Goal: Task Accomplishment & Management: Use online tool/utility

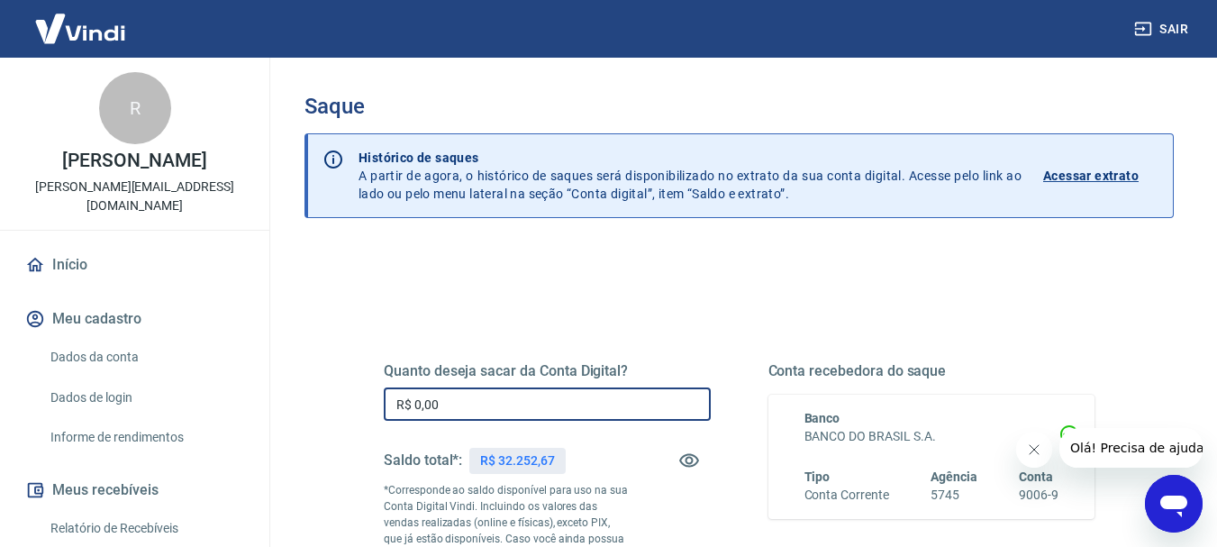
click at [473, 405] on input "R$ 0,00" at bounding box center [547, 403] width 327 height 33
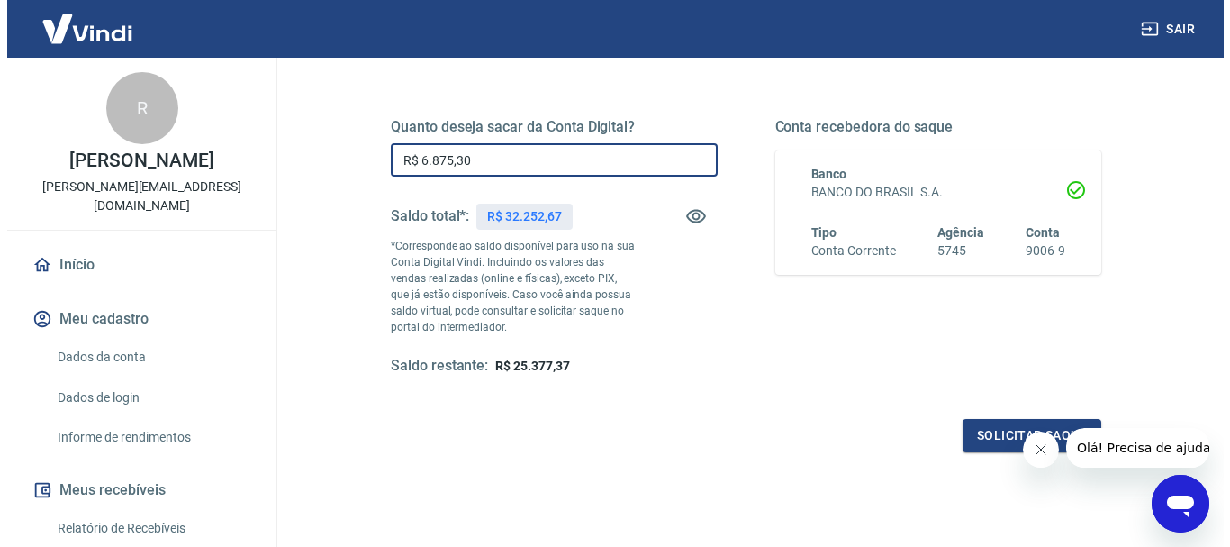
scroll to position [260, 0]
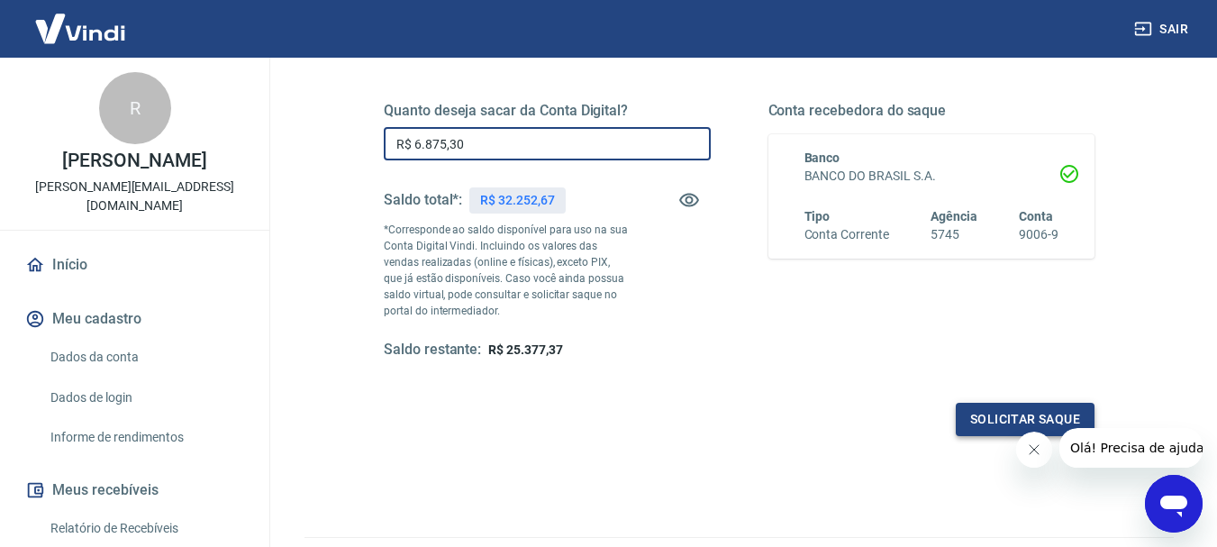
type input "R$ 6.875,30"
click at [975, 424] on button "Solicitar saque" at bounding box center [1025, 419] width 139 height 33
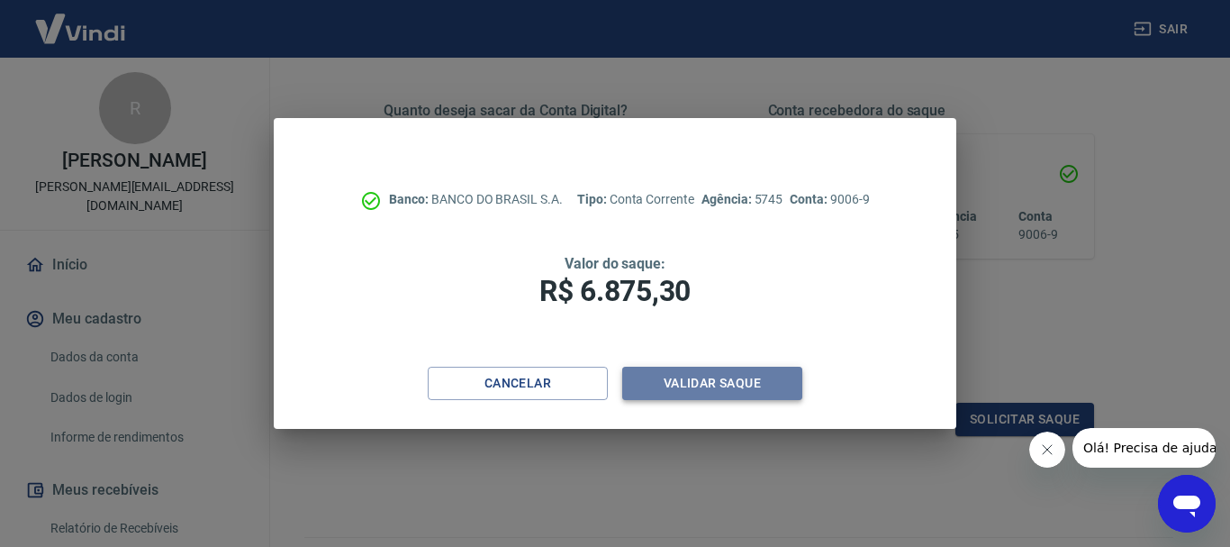
click at [694, 382] on button "Validar saque" at bounding box center [712, 383] width 180 height 33
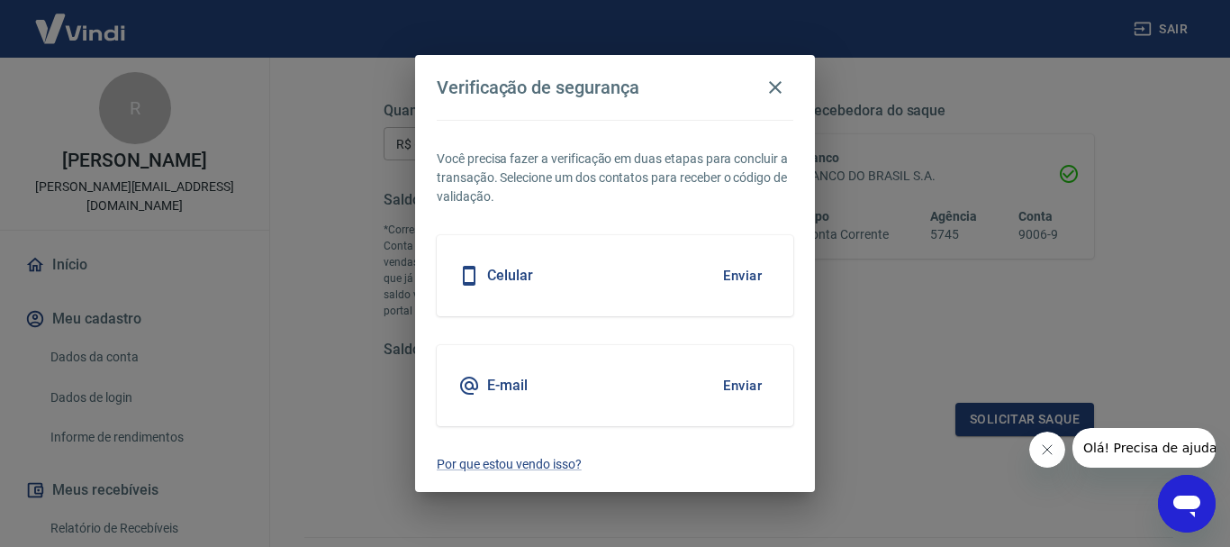
click at [693, 277] on div "Celular Enviar" at bounding box center [615, 275] width 357 height 81
click at [730, 276] on button "Enviar" at bounding box center [742, 276] width 59 height 38
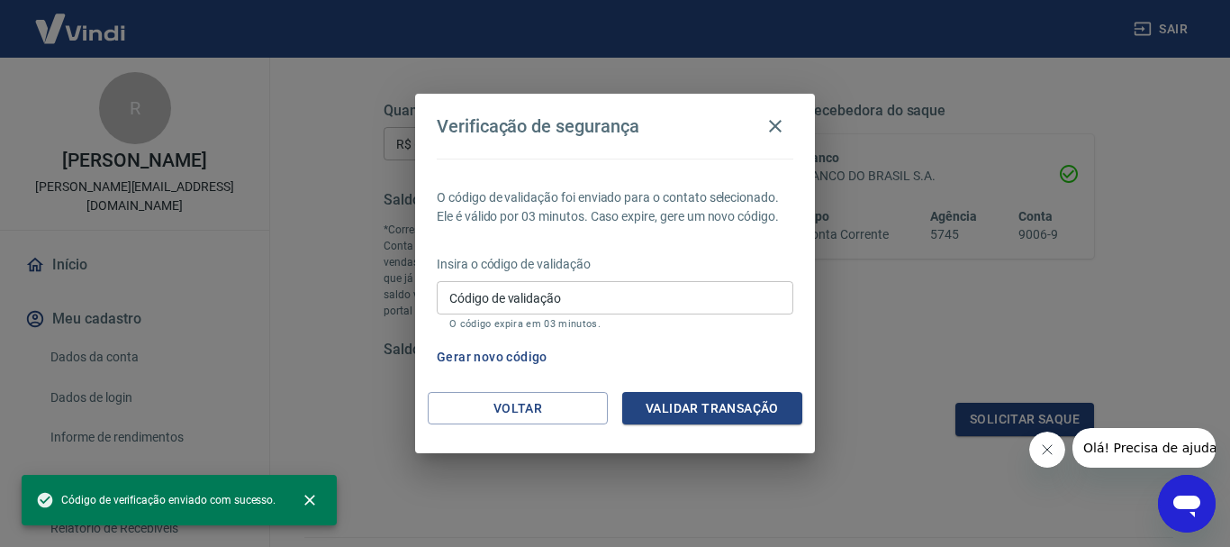
click at [603, 298] on input "Código de validação" at bounding box center [615, 297] width 357 height 33
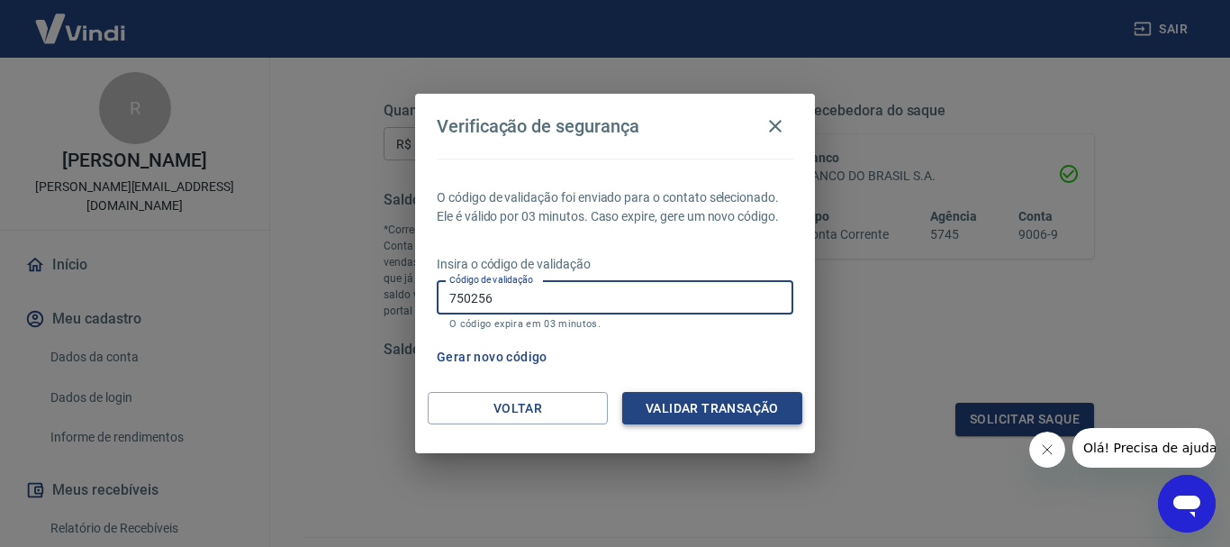
type input "750256"
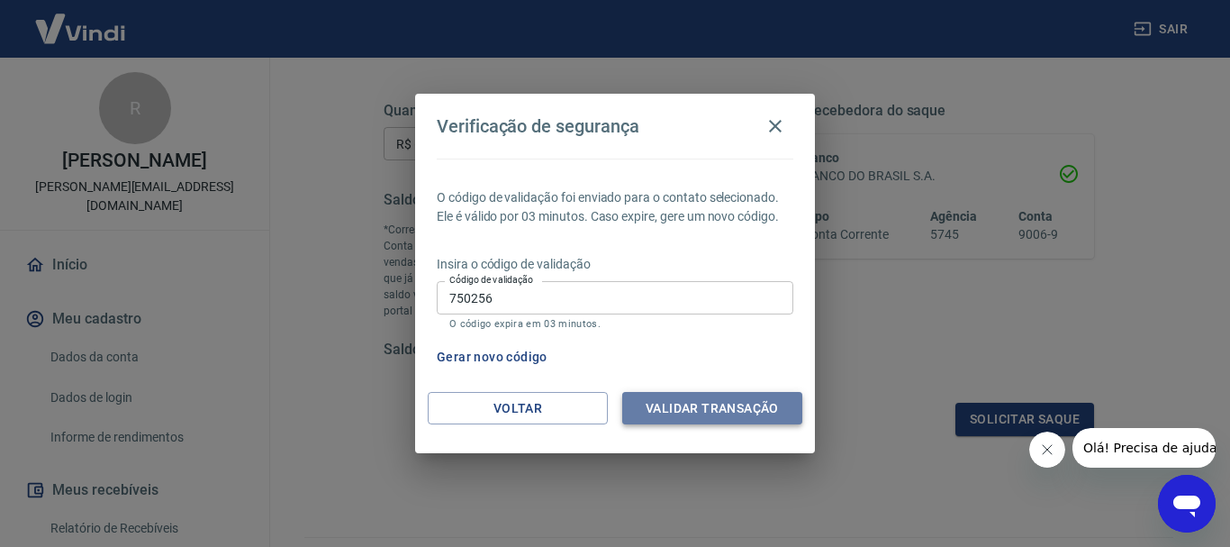
click at [669, 409] on button "Validar transação" at bounding box center [712, 408] width 180 height 33
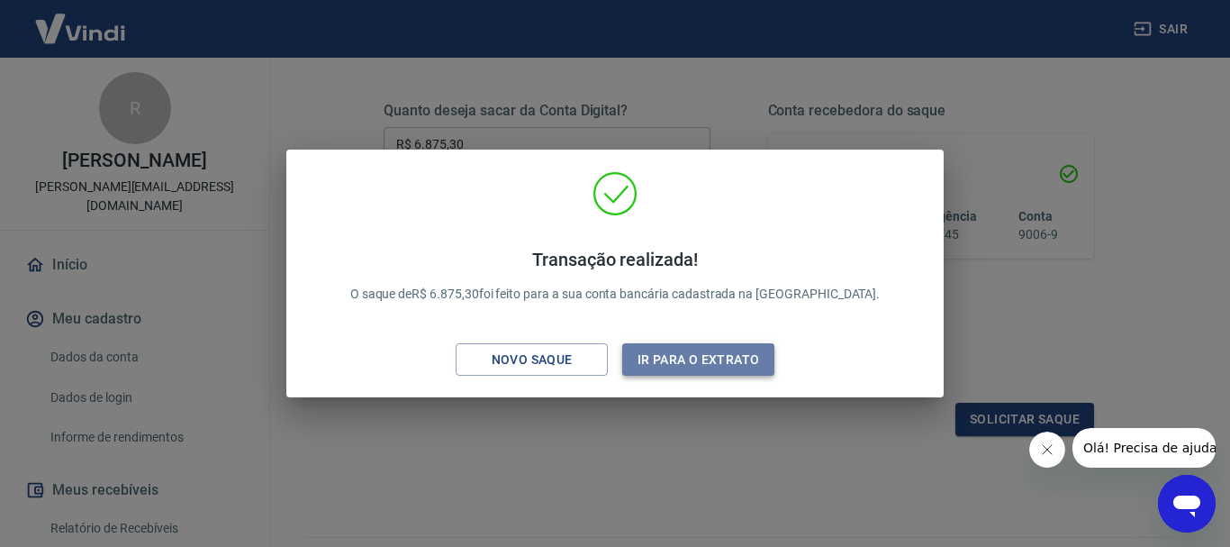
click at [684, 359] on button "Ir para o extrato" at bounding box center [698, 359] width 152 height 33
